Goal: Check status: Check status

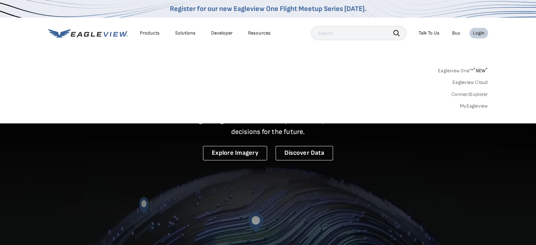
click at [476, 106] on link "MyEagleview" at bounding box center [474, 106] width 28 height 6
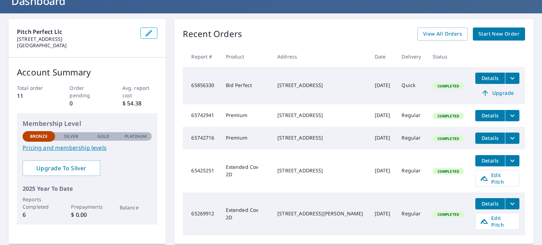
scroll to position [52, 0]
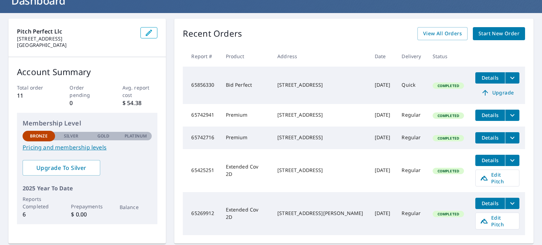
click at [488, 141] on span "Details" at bounding box center [489, 137] width 21 height 7
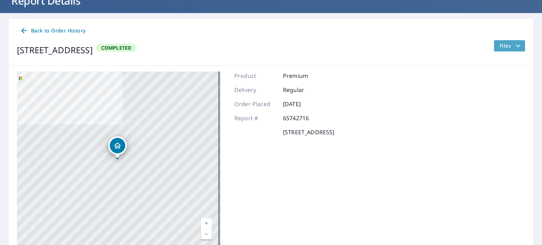
click at [513, 45] on icon "filesDropdownBtn-65742716" at bounding box center [517, 46] width 8 height 8
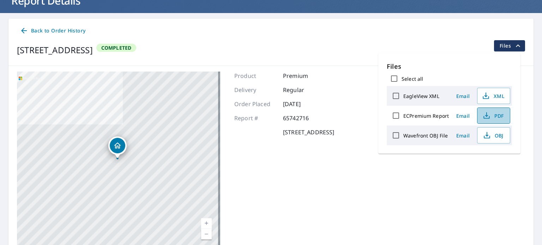
click at [489, 117] on icon "button" at bounding box center [486, 115] width 8 height 8
